Goal: Obtain resource: Download file/media

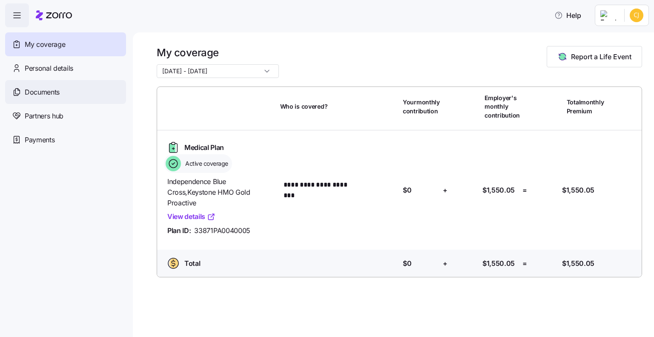
click at [36, 93] on span "Documents" at bounding box center [42, 92] width 35 height 11
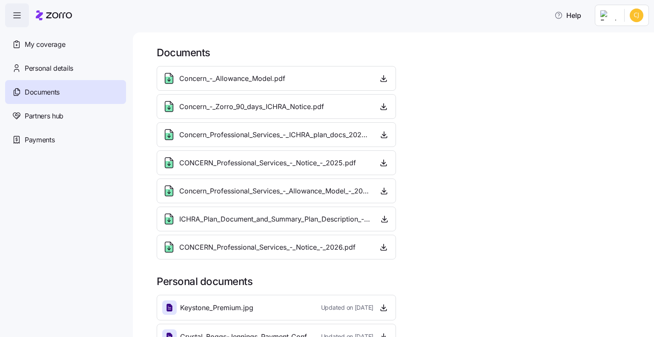
click at [169, 246] on icon at bounding box center [169, 248] width 8 height 7
click at [379, 246] on icon "button" at bounding box center [383, 247] width 9 height 9
click at [382, 218] on icon "button" at bounding box center [383, 219] width 3 height 2
click at [379, 77] on icon "button" at bounding box center [383, 78] width 9 height 9
click at [41, 44] on span "My coverage" at bounding box center [45, 44] width 40 height 11
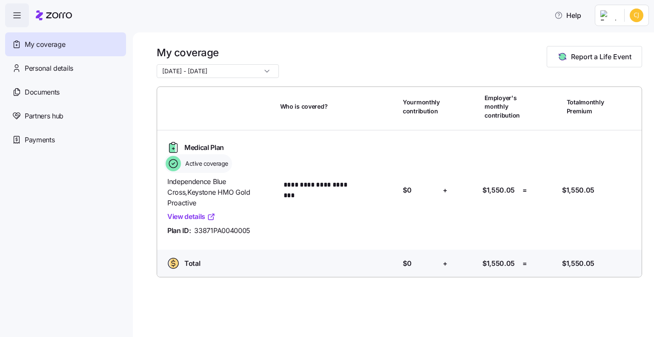
click at [256, 71] on input "[DATE] - [DATE]" at bounding box center [218, 71] width 122 height 14
click at [306, 70] on div "My coverage [DATE] - [DATE] Report a Life Event" at bounding box center [399, 62] width 485 height 32
click at [42, 114] on span "Partners hub" at bounding box center [44, 116] width 39 height 11
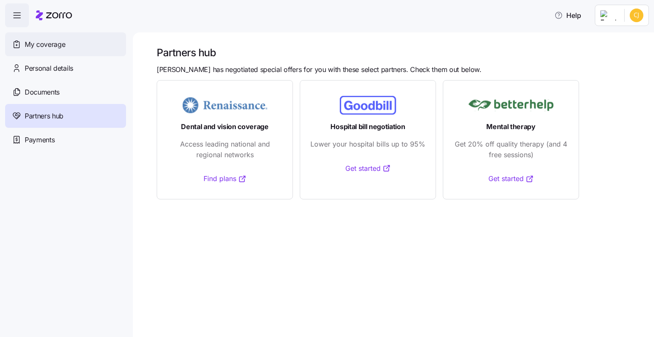
click at [43, 39] on span "My coverage" at bounding box center [45, 44] width 40 height 11
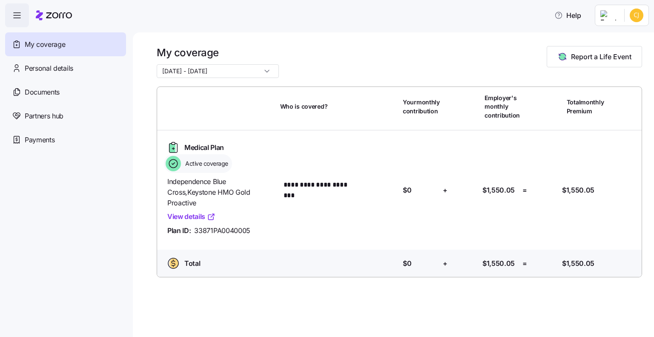
click at [204, 211] on link "View details" at bounding box center [191, 216] width 48 height 11
